Goal: Check status: Check status

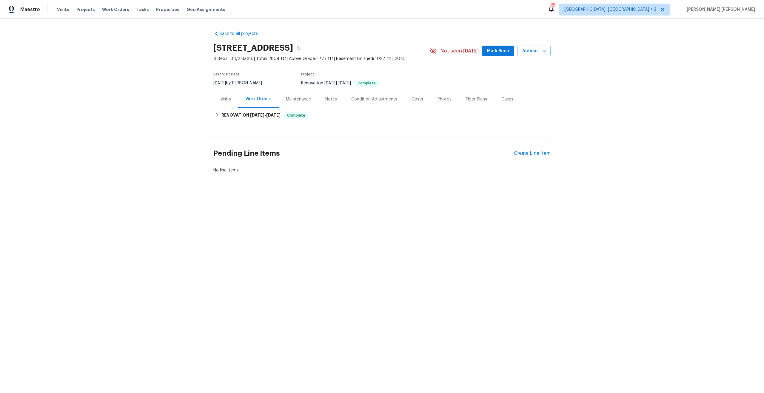
click at [218, 102] on div "Visits" at bounding box center [225, 99] width 25 height 18
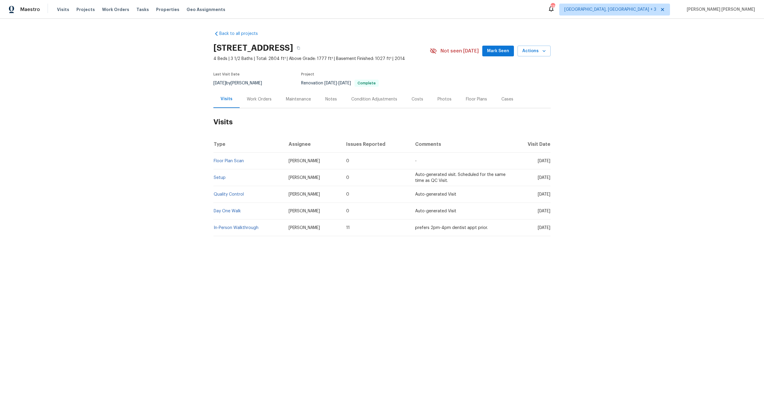
click at [263, 103] on div "Work Orders" at bounding box center [259, 99] width 39 height 18
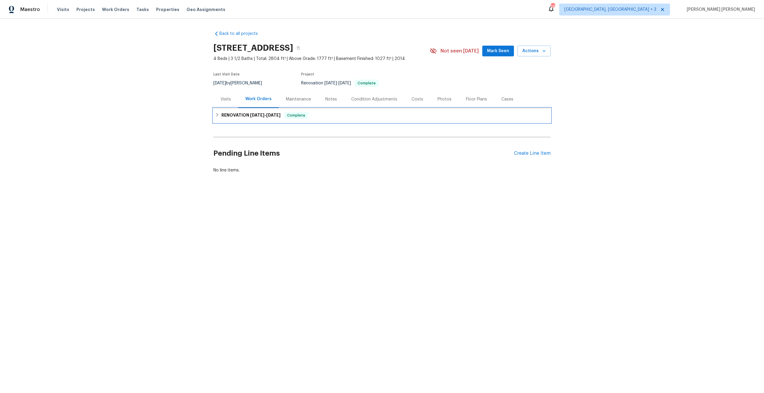
click at [257, 111] on div "RENOVATION [DATE] - [DATE] Complete" at bounding box center [381, 115] width 337 height 14
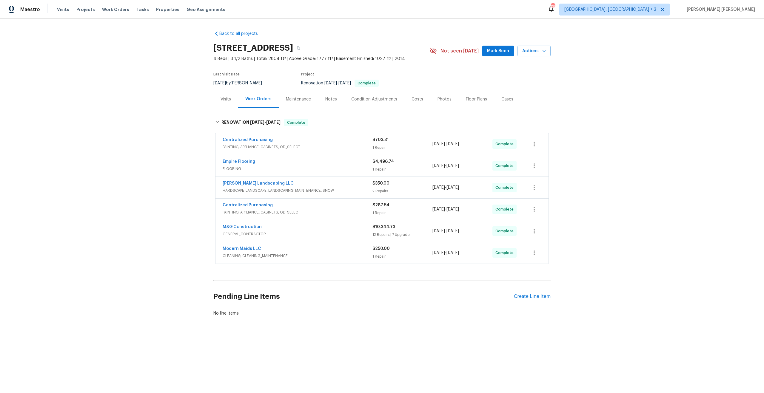
click at [328, 162] on div "Empire Flooring" at bounding box center [298, 162] width 150 height 7
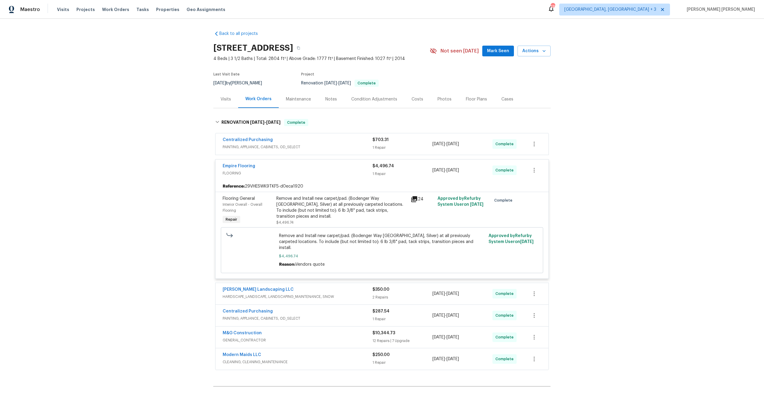
scroll to position [12, 0]
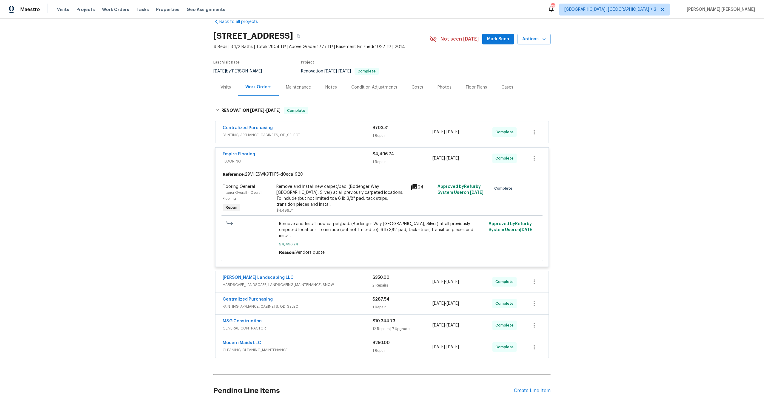
click at [324, 282] on span "HARDSCAPE_LANDSCAPE, LANDSCAPING_MAINTENANCE, SNOW" at bounding box center [298, 285] width 150 height 6
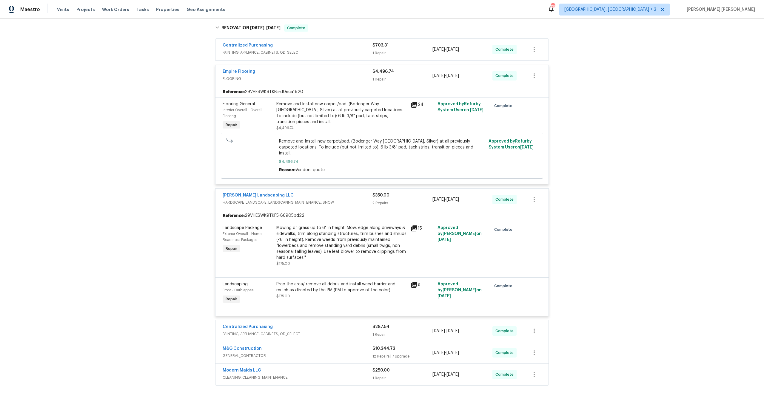
scroll to position [156, 0]
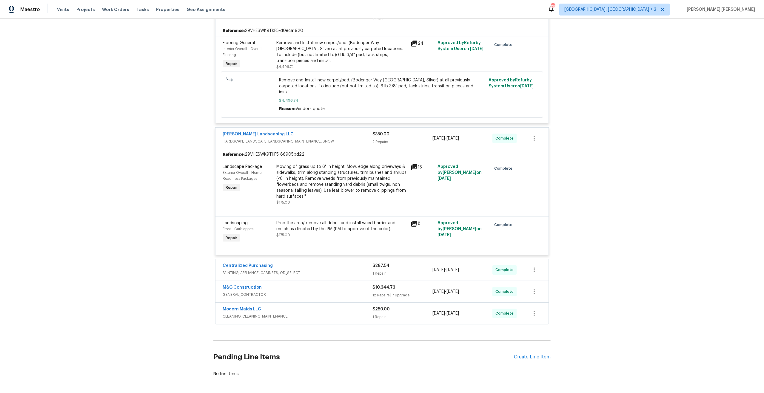
click at [321, 263] on div "Centralized Purchasing" at bounding box center [298, 266] width 150 height 7
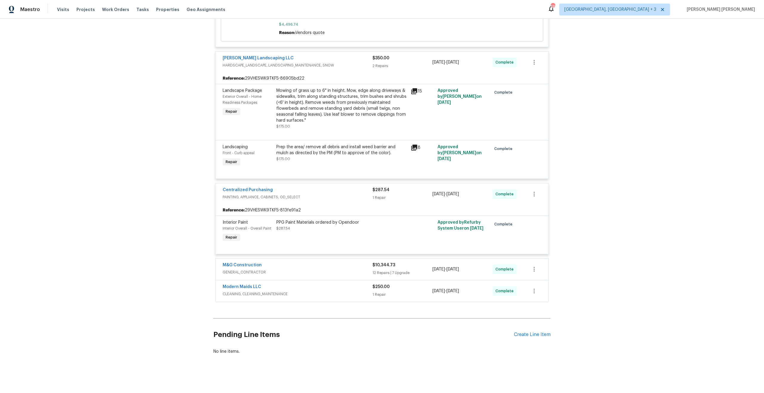
scroll to position [233, 0]
click at [323, 269] on span "GENERAL_CONTRACTOR" at bounding box center [298, 272] width 150 height 6
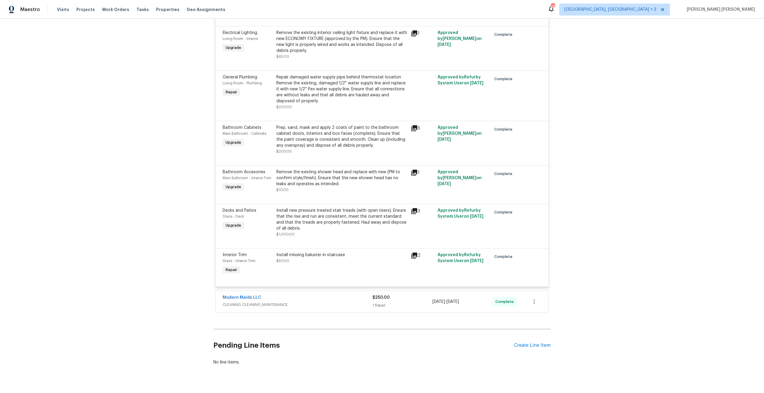
scroll to position [1125, 0]
click at [328, 301] on span "CLEANING, CLEANING_MAINTENANCE" at bounding box center [298, 304] width 150 height 6
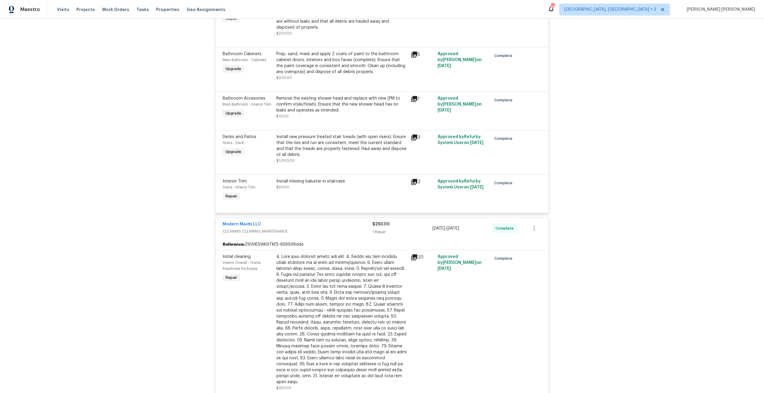
scroll to position [1197, 0]
click at [412, 135] on icon at bounding box center [414, 138] width 6 height 6
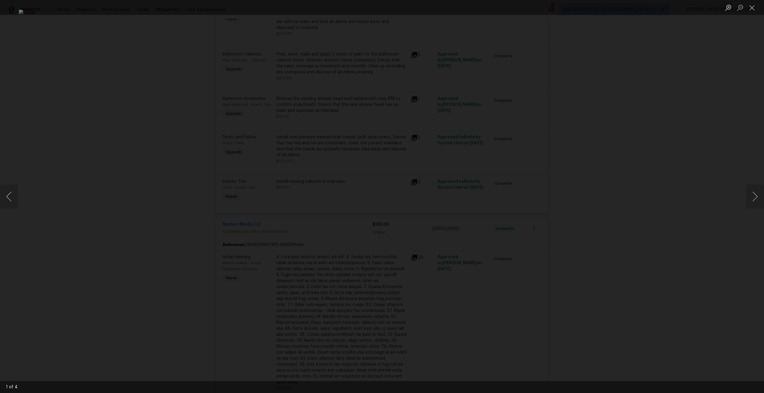
click at [142, 208] on div "Lightbox" at bounding box center [382, 196] width 764 height 393
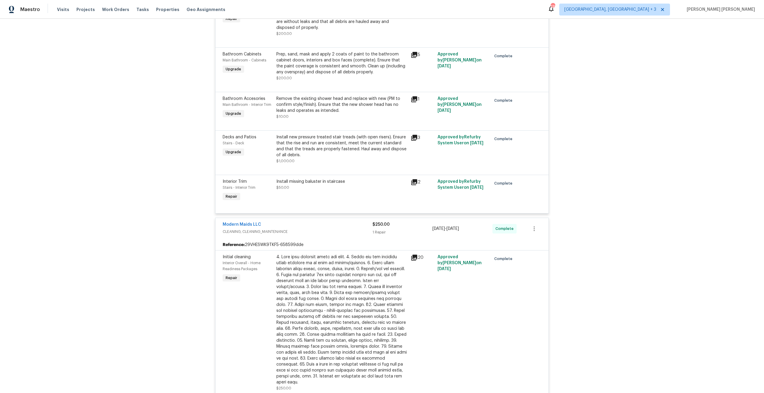
click at [414, 135] on icon at bounding box center [414, 138] width 6 height 6
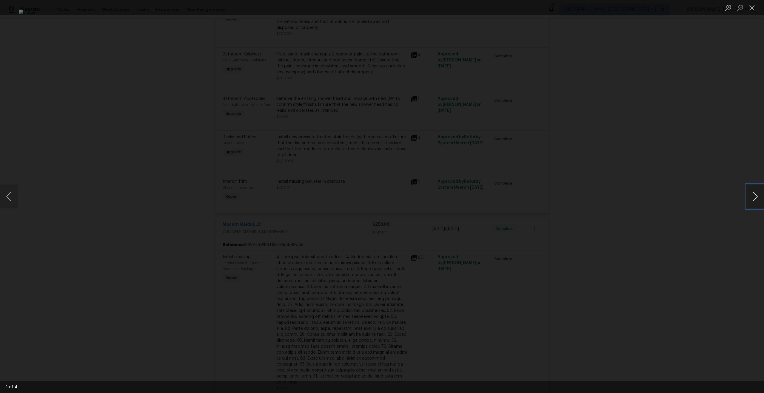
click at [755, 199] on button "Next image" at bounding box center [755, 197] width 18 height 24
click at [752, 6] on button "Close lightbox" at bounding box center [752, 7] width 12 height 10
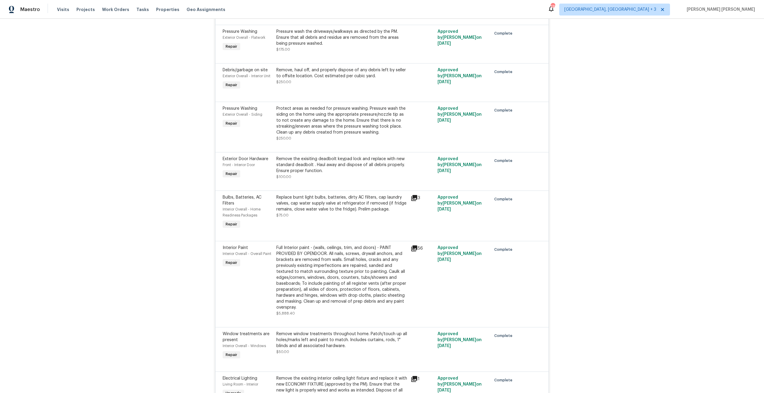
scroll to position [0, 0]
